Goal: Information Seeking & Learning: Learn about a topic

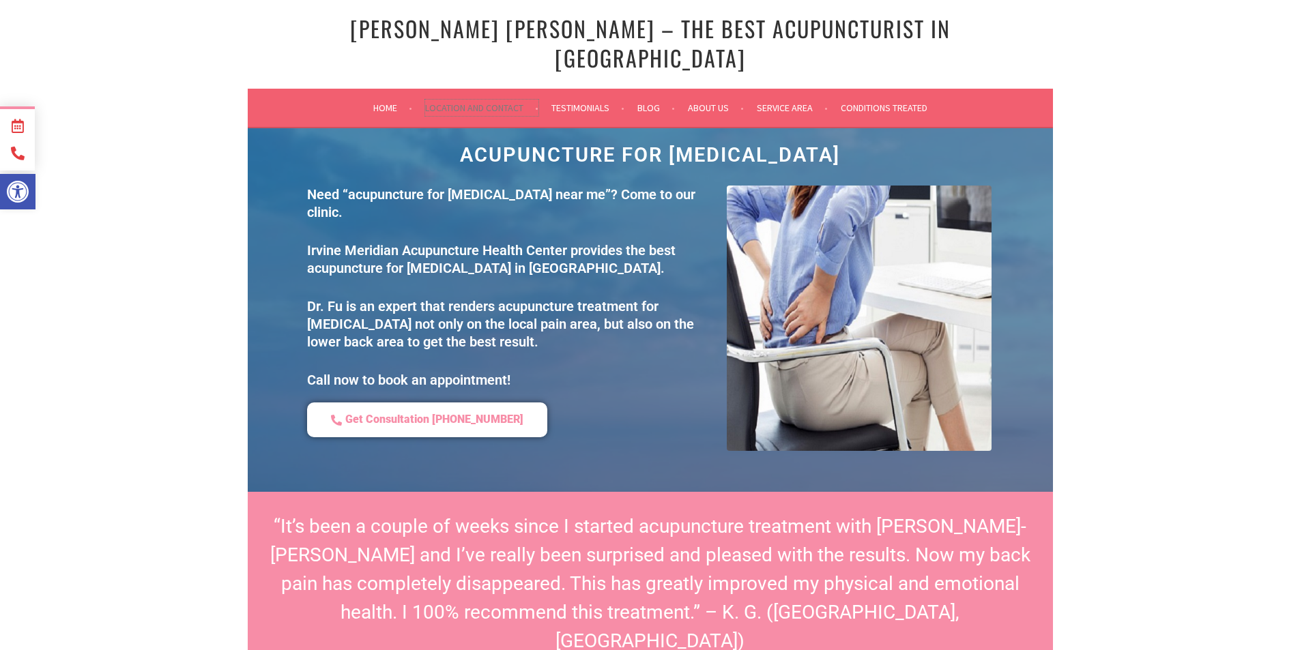
click at [476, 100] on link "Location and Contact" at bounding box center [481, 108] width 113 height 16
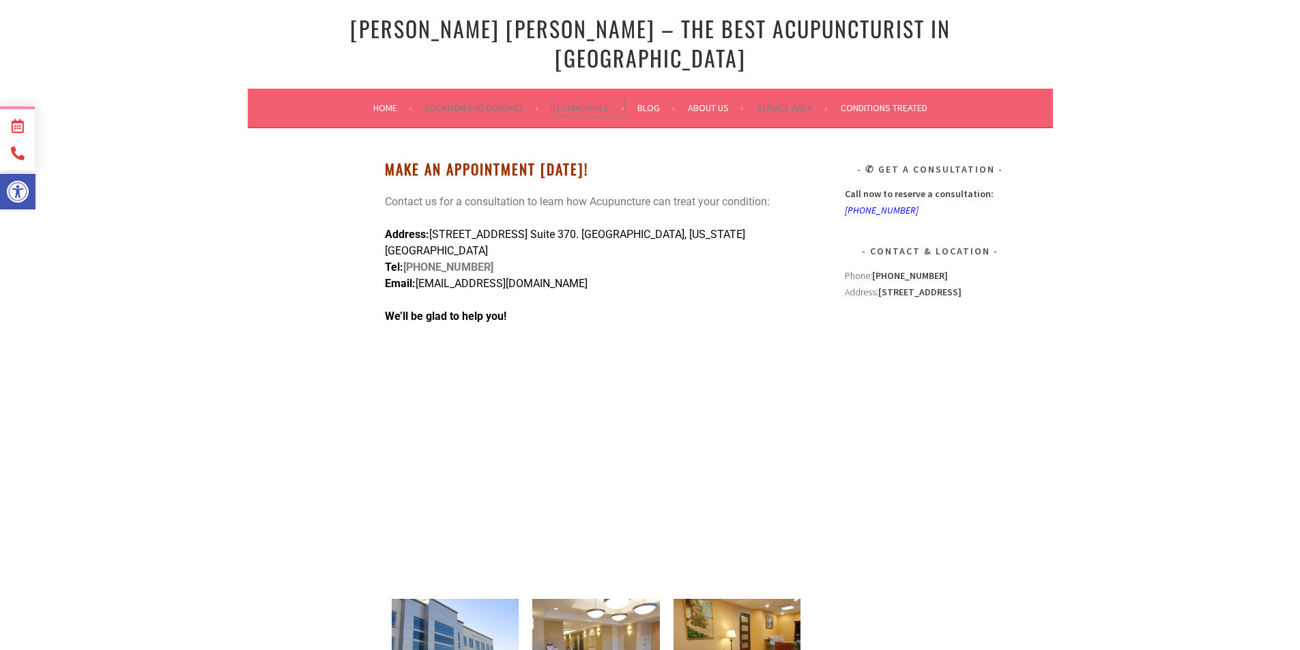
click at [589, 100] on link "Testimonials" at bounding box center [588, 108] width 73 height 16
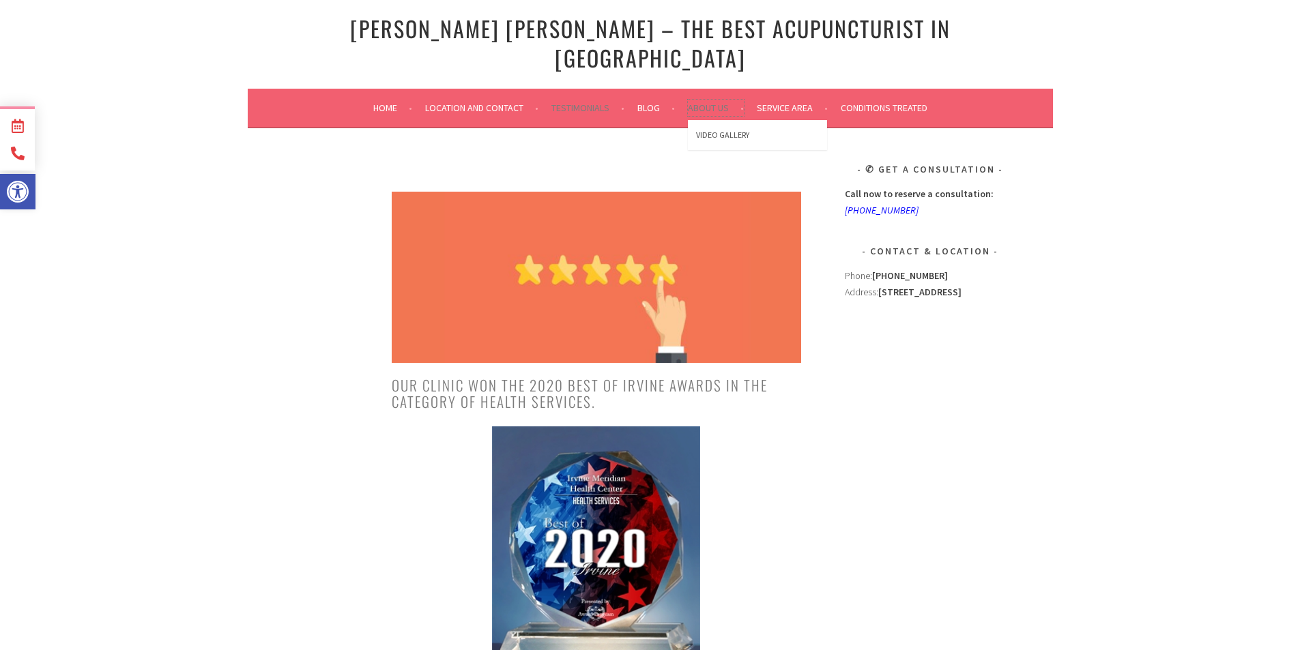
click at [710, 100] on link "About Us" at bounding box center [716, 108] width 56 height 16
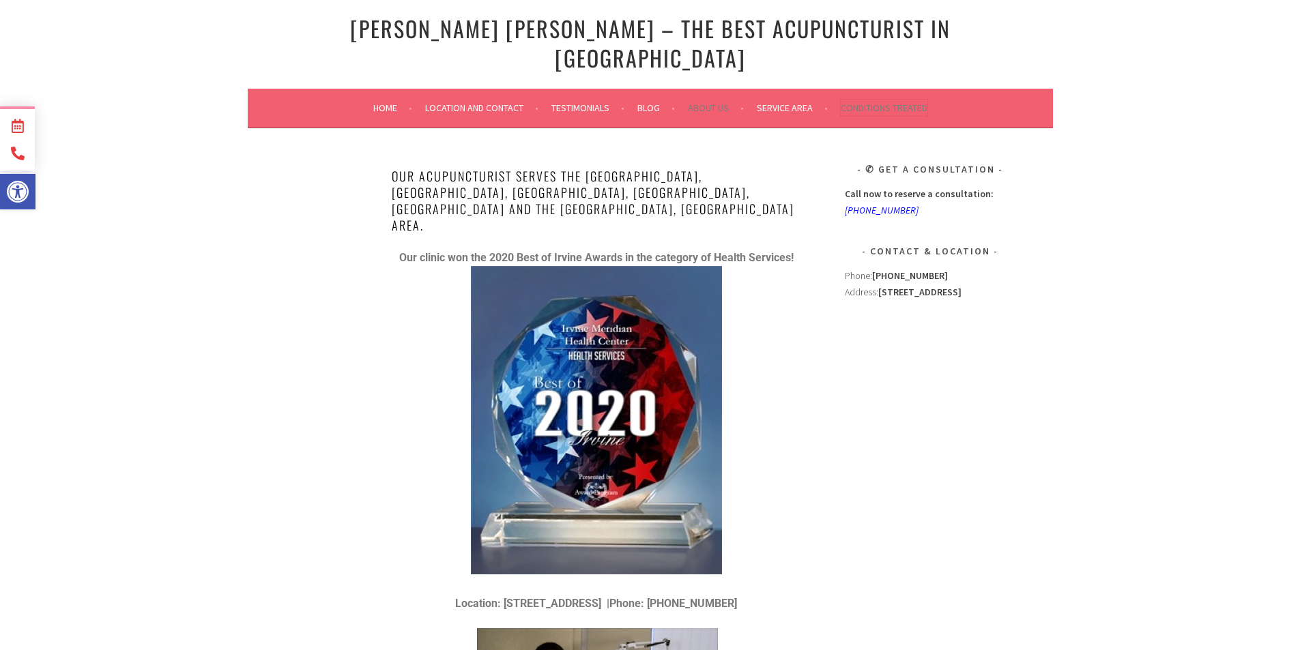
click at [876, 100] on link "Conditions Treated" at bounding box center [884, 108] width 87 height 16
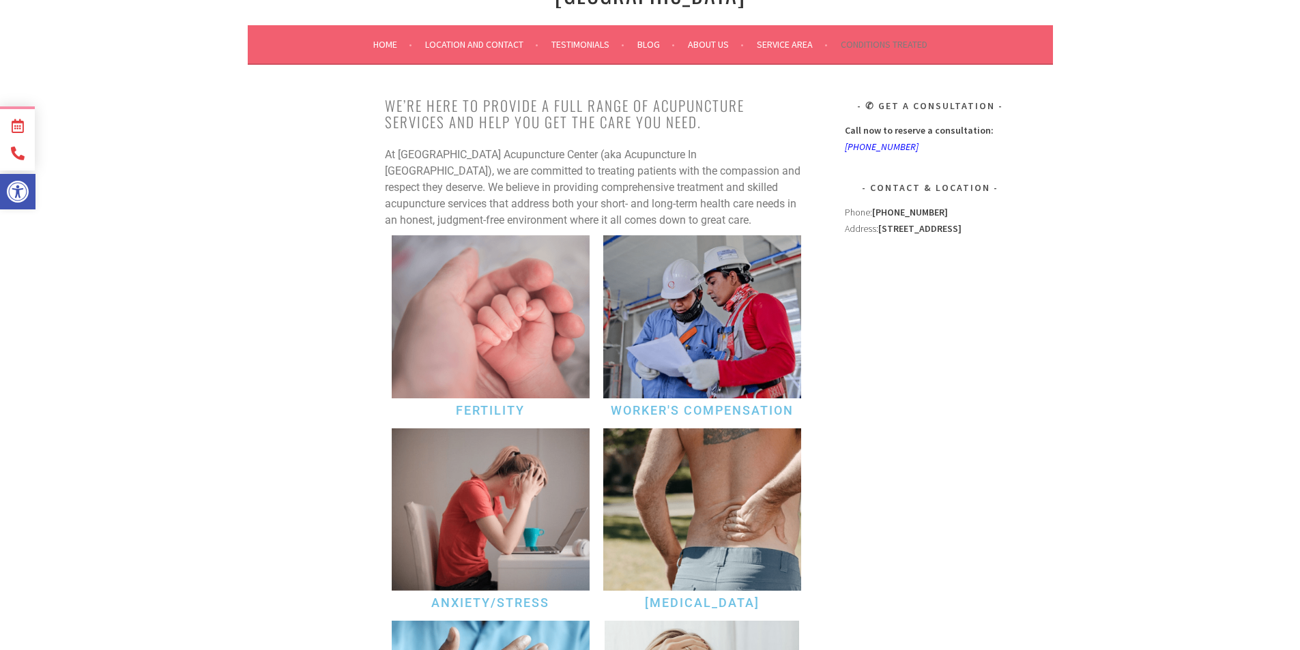
scroll to position [241, 0]
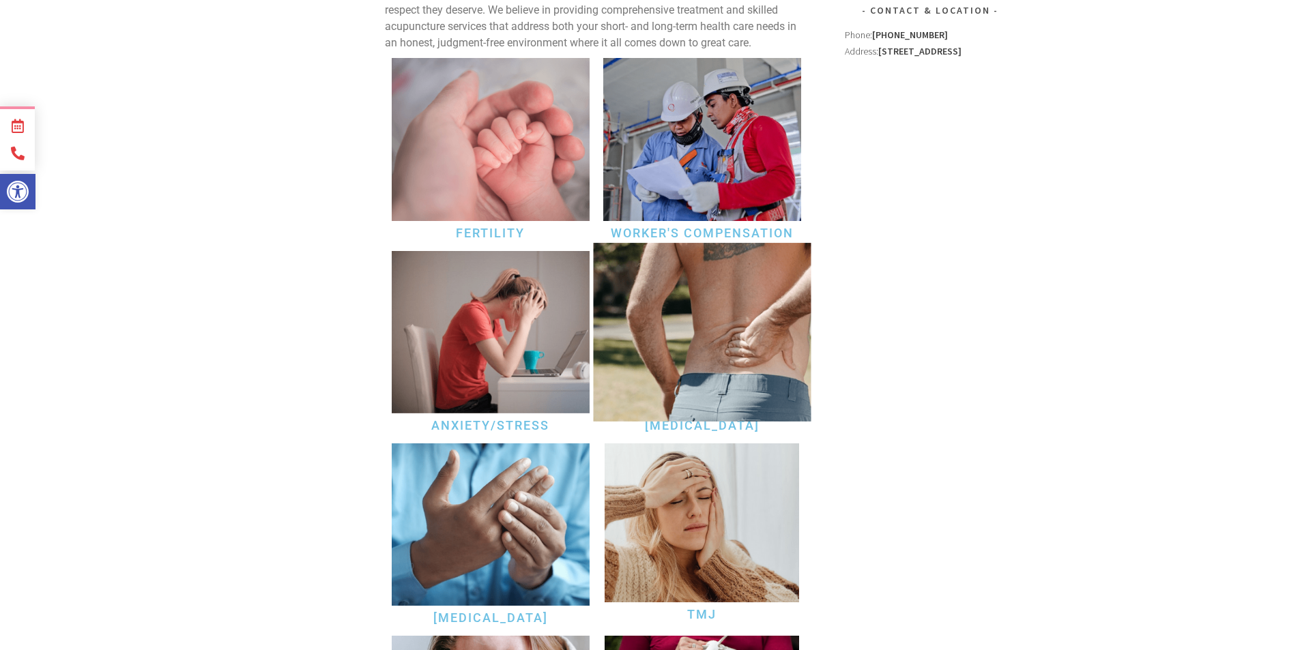
click at [706, 349] on img at bounding box center [702, 332] width 218 height 179
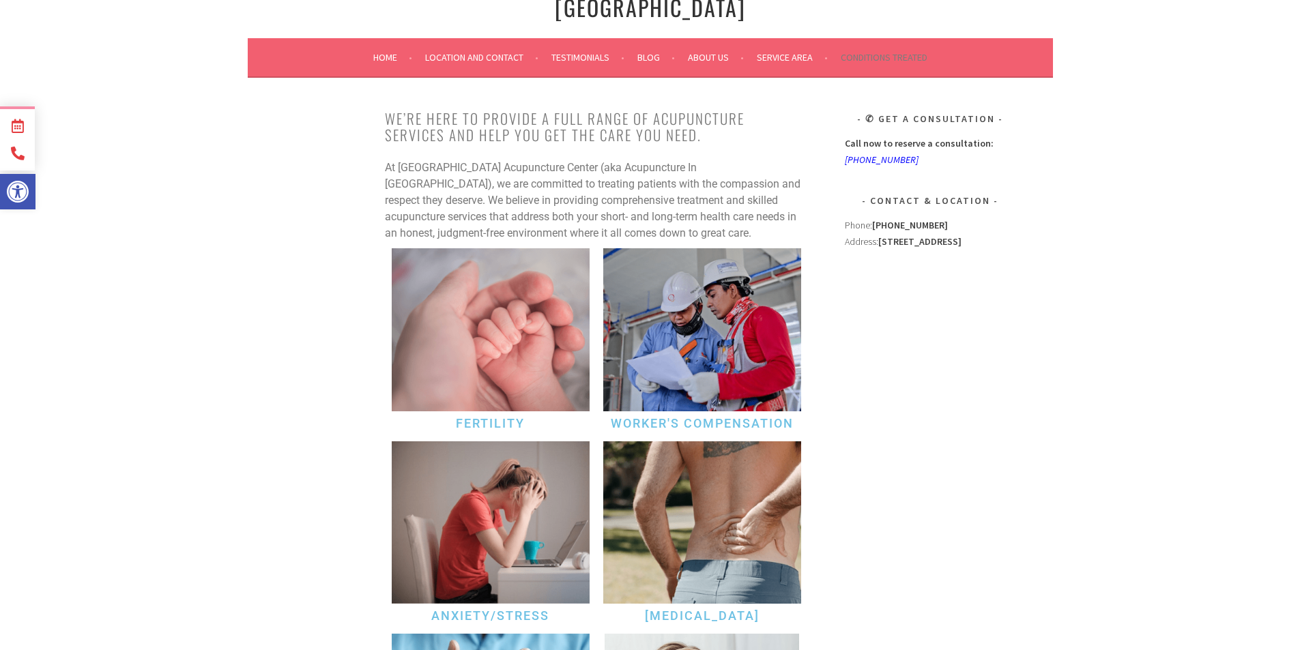
scroll to position [0, 0]
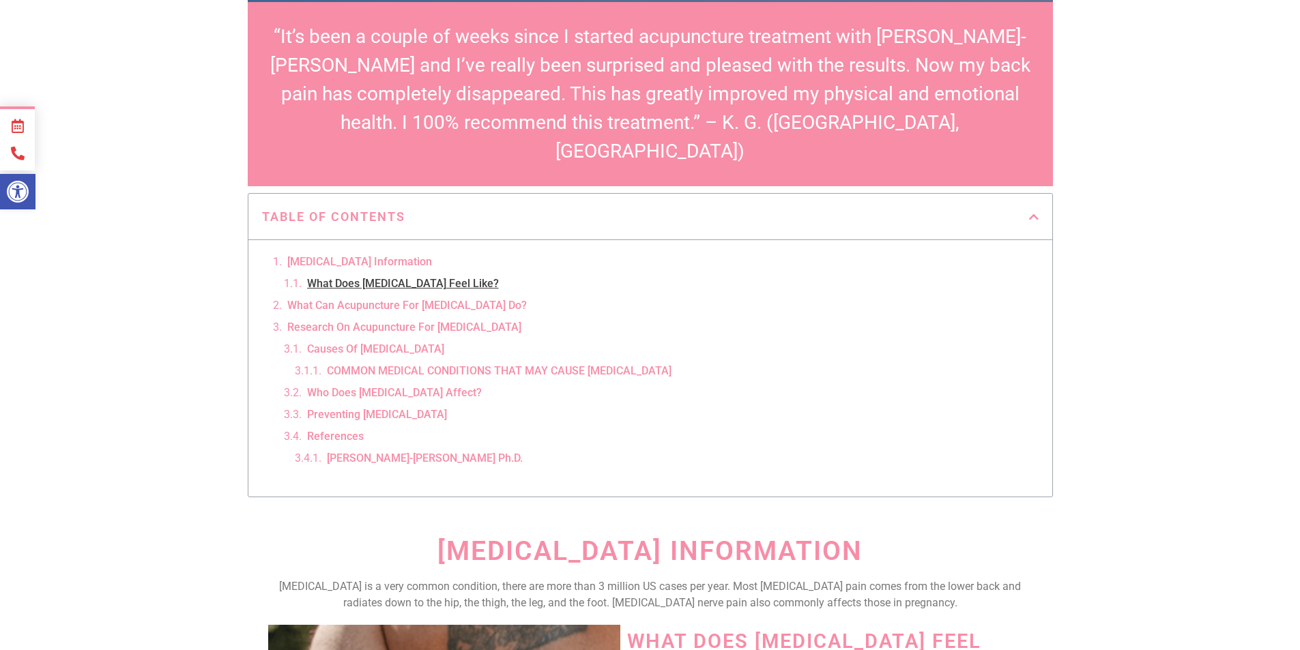
scroll to position [495, 0]
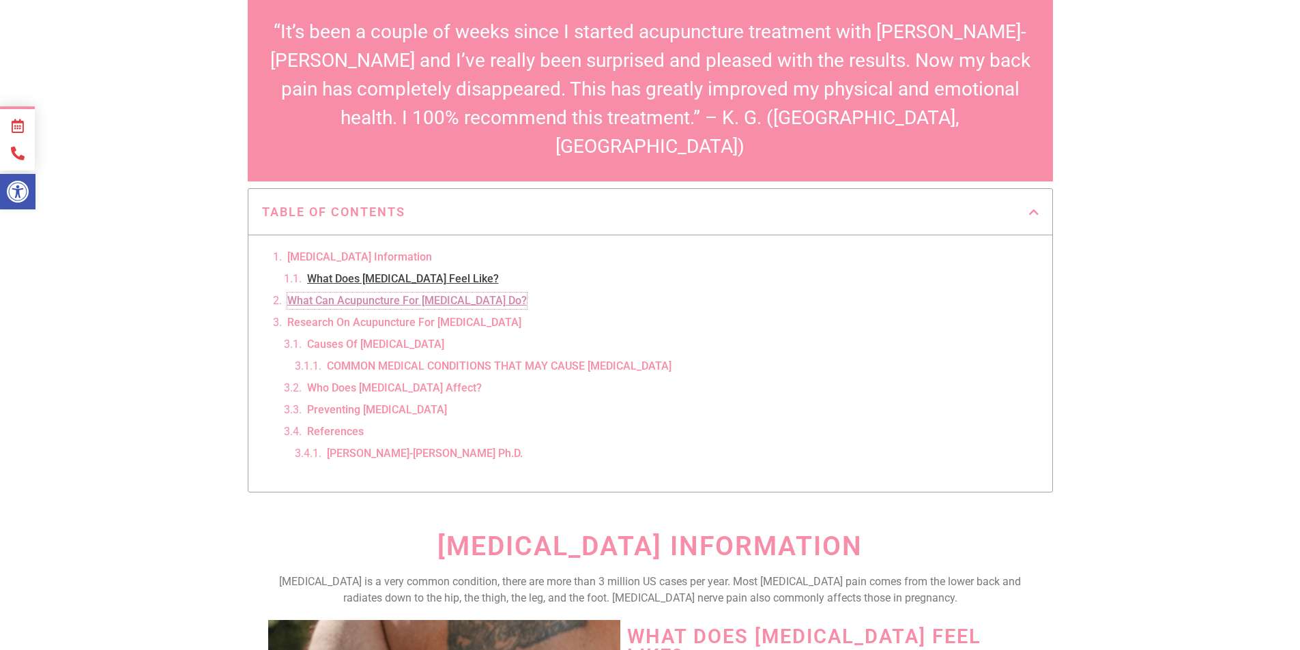
click at [347, 293] on link "What Can Acupuncture For Sciatica Do?" at bounding box center [407, 301] width 240 height 16
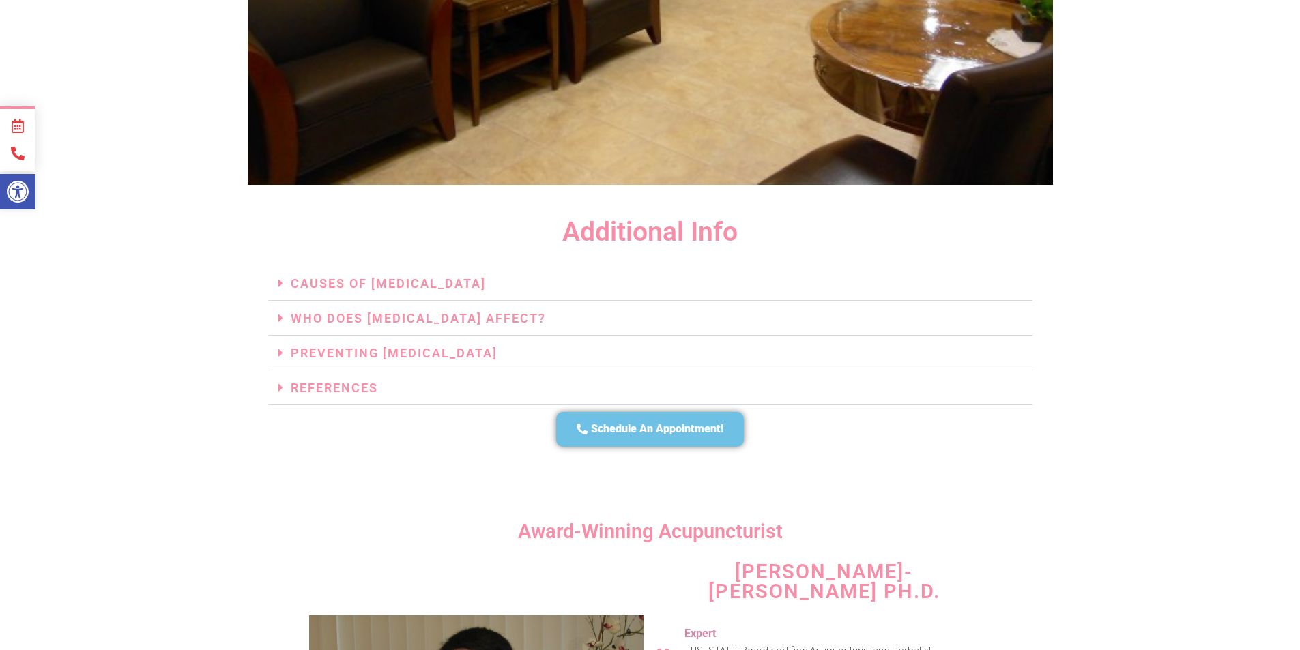
scroll to position [3253, 0]
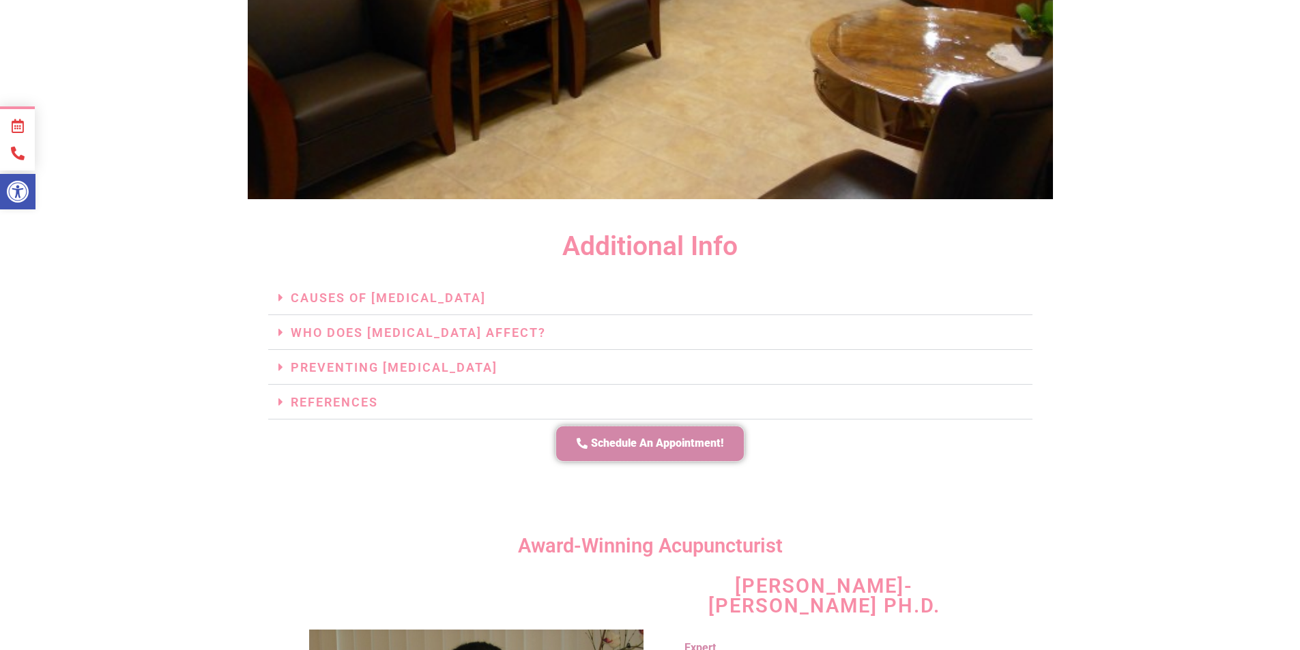
click at [648, 437] on span "Schedule An Appointment!" at bounding box center [657, 444] width 132 height 14
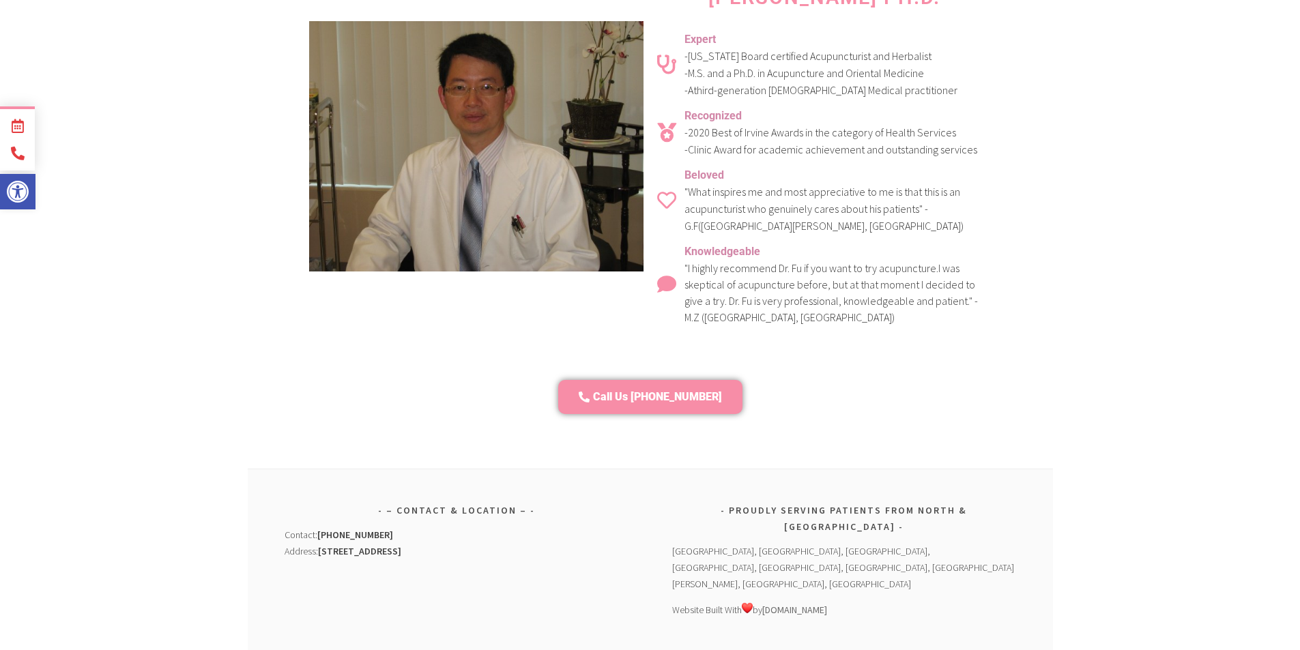
scroll to position [3892, 0]
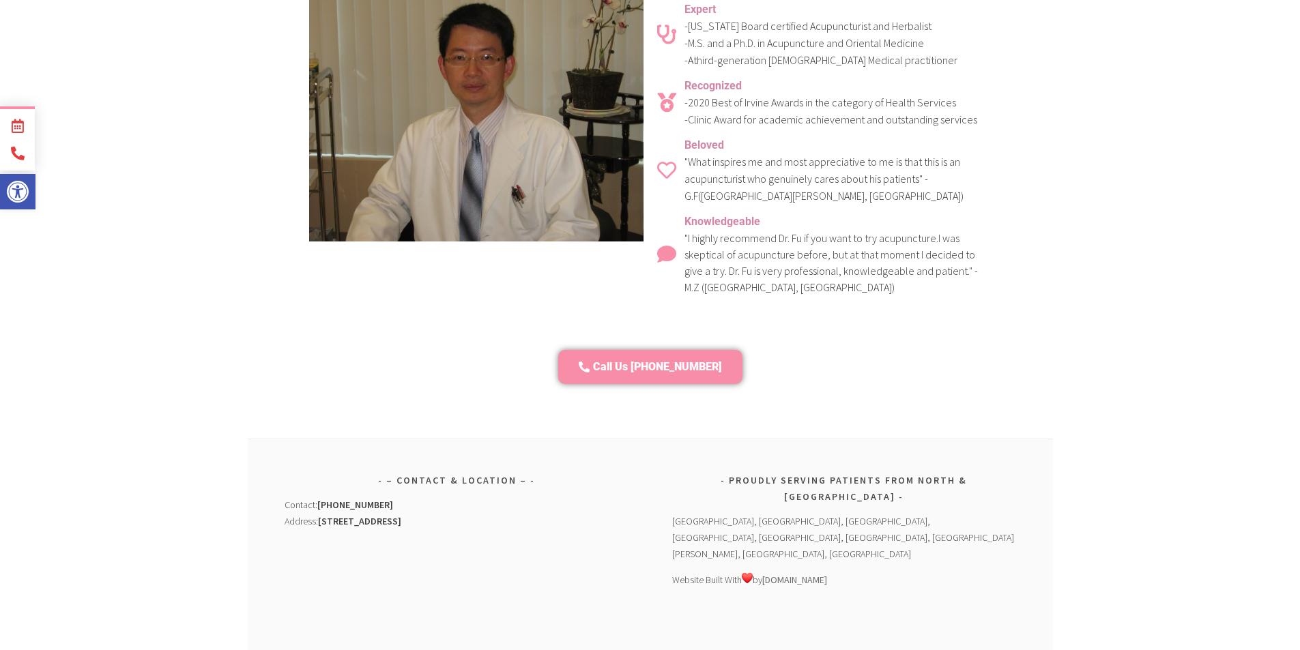
scroll to position [495, 0]
